Goal: Share content

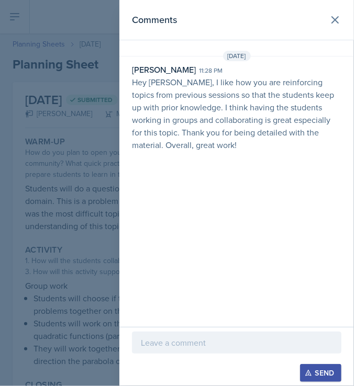
click at [246, 344] on p at bounding box center [237, 343] width 192 height 13
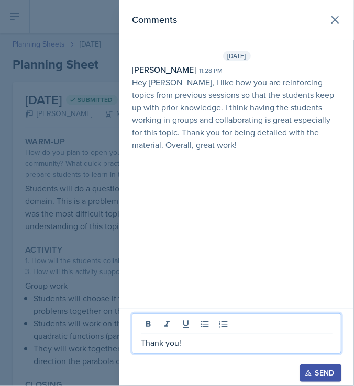
click at [322, 372] on div "Send" at bounding box center [321, 373] width 28 height 8
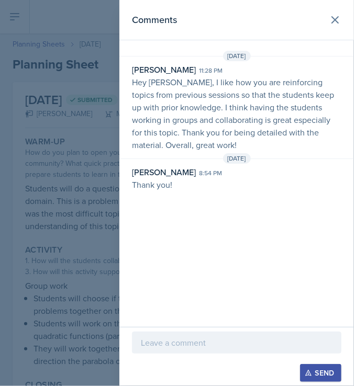
click at [90, 75] on div at bounding box center [177, 193] width 354 height 386
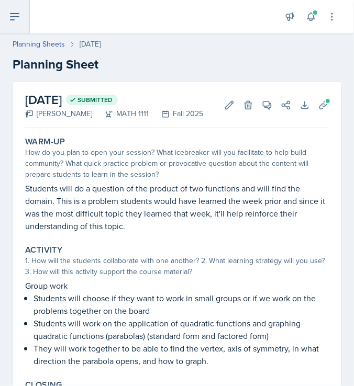
click at [12, 26] on button at bounding box center [15, 17] width 30 height 34
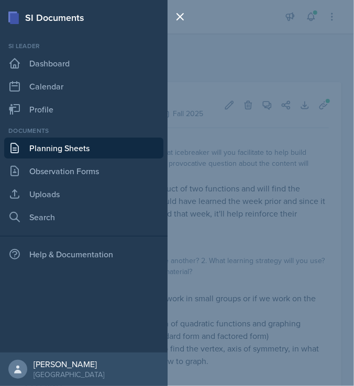
click at [52, 152] on link "Planning Sheets" at bounding box center [83, 148] width 159 height 21
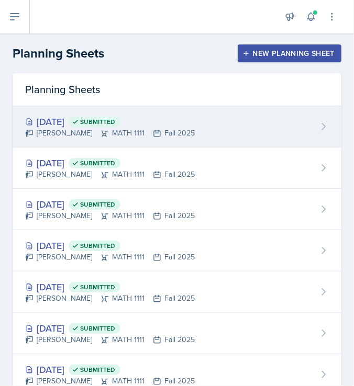
click at [195, 131] on div "[PERSON_NAME] MATH 1111 Fall 2025" at bounding box center [110, 133] width 170 height 11
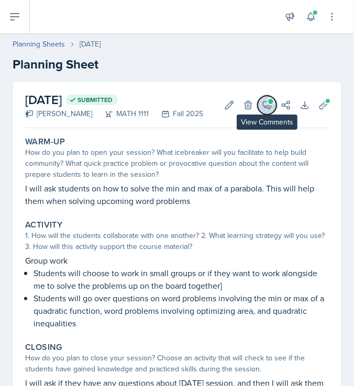
click at [262, 109] on icon at bounding box center [267, 105] width 10 height 10
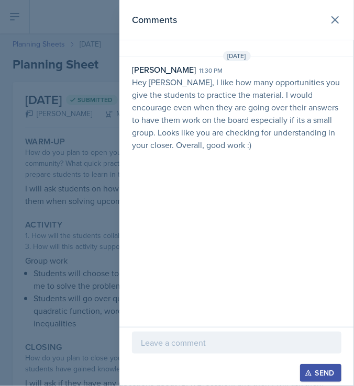
click at [272, 350] on div at bounding box center [236, 343] width 209 height 22
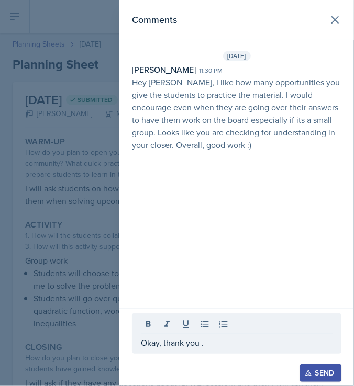
click at [330, 377] on div "Send" at bounding box center [321, 373] width 28 height 8
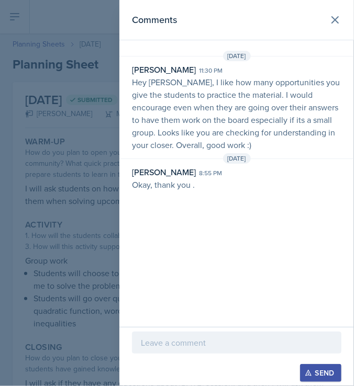
click at [74, 148] on div at bounding box center [177, 193] width 354 height 386
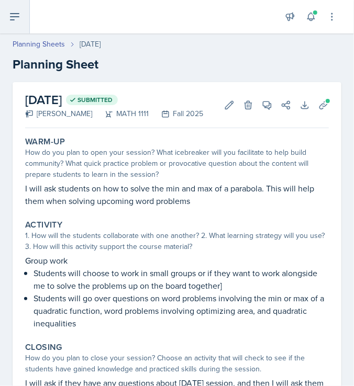
click at [14, 17] on icon at bounding box center [14, 16] width 13 height 13
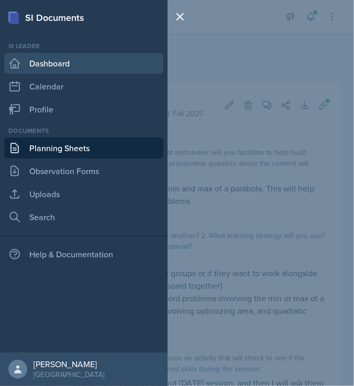
click at [55, 54] on link "Dashboard" at bounding box center [83, 63] width 159 height 21
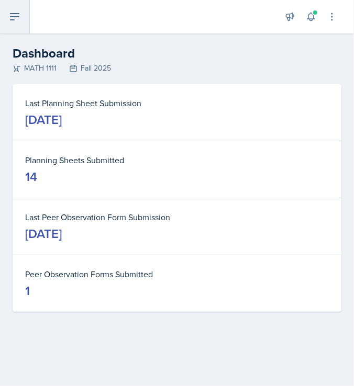
click at [15, 14] on icon at bounding box center [14, 17] width 8 height 6
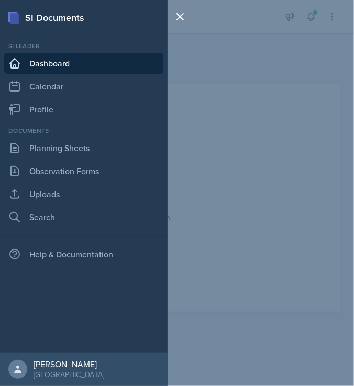
click at [248, 32] on div "SI Documents Si leader Dashboard Calendar Profile Documents Planning Sheets Obs…" at bounding box center [177, 193] width 354 height 386
